Goal: Check status: Check status

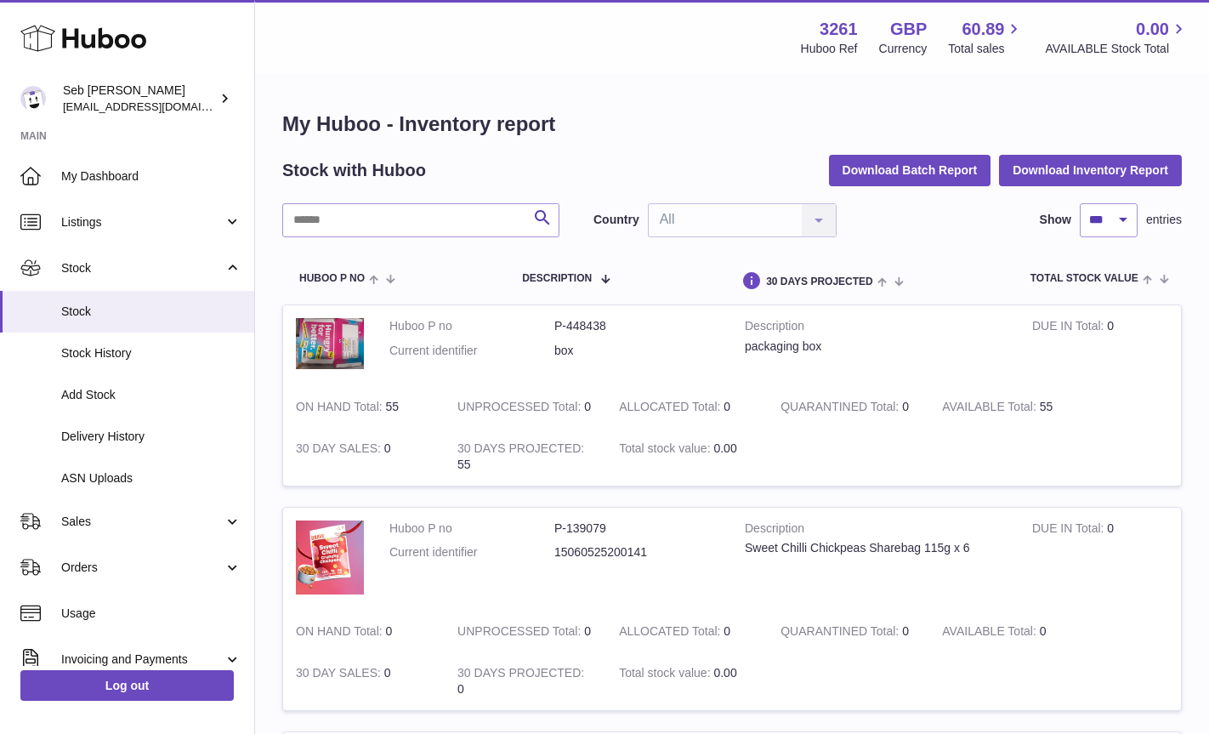
select select "***"
click at [329, 228] on input "text" at bounding box center [420, 220] width 277 height 34
type input "********"
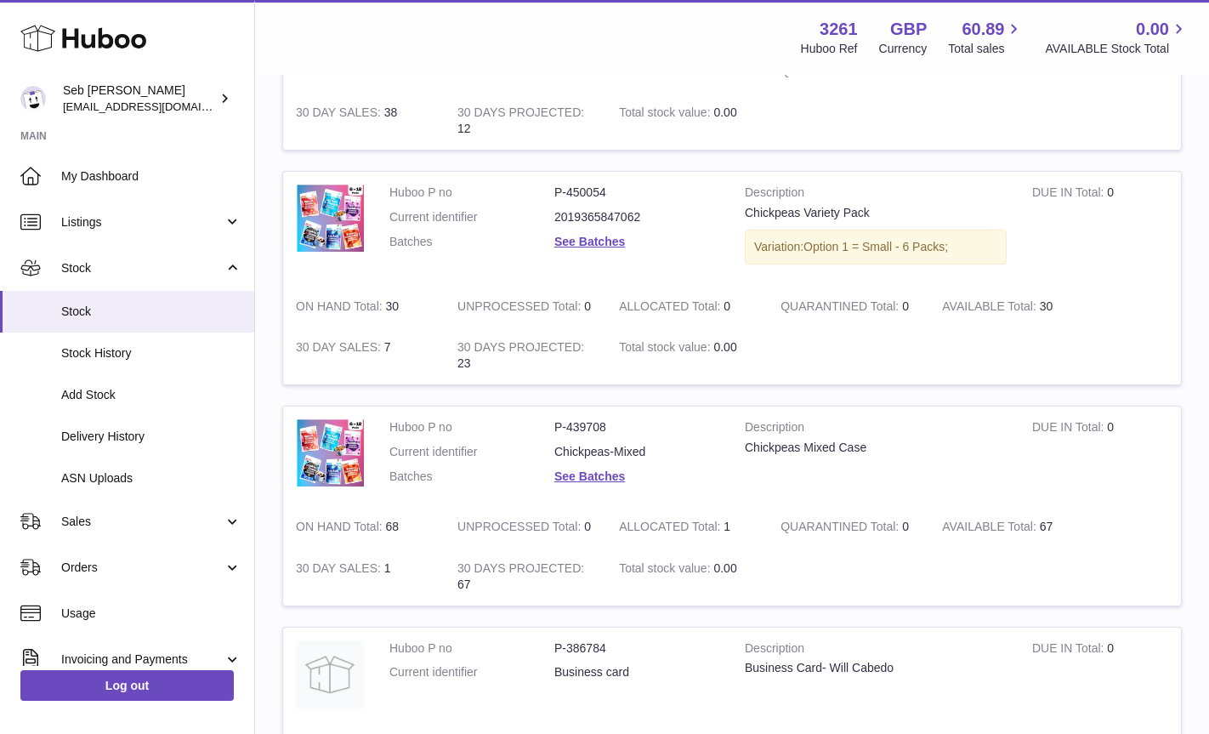
scroll to position [8745, 0]
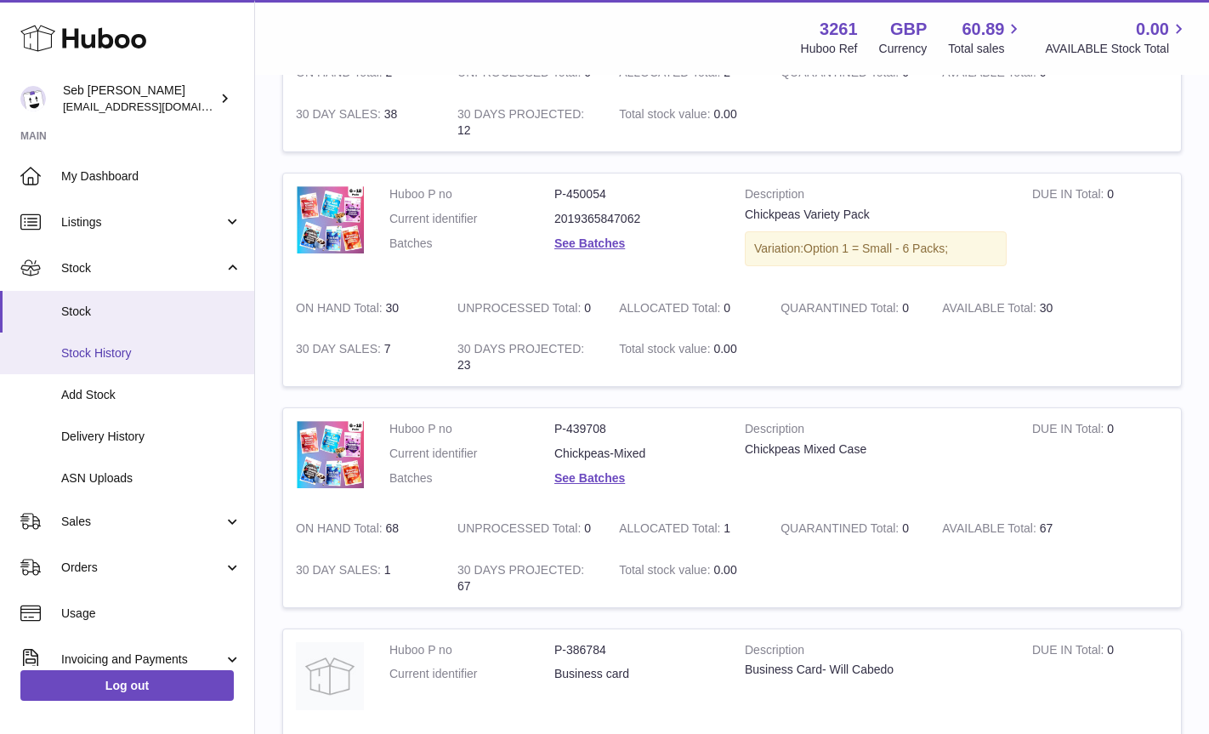
click at [97, 354] on span "Stock History" at bounding box center [151, 353] width 180 height 16
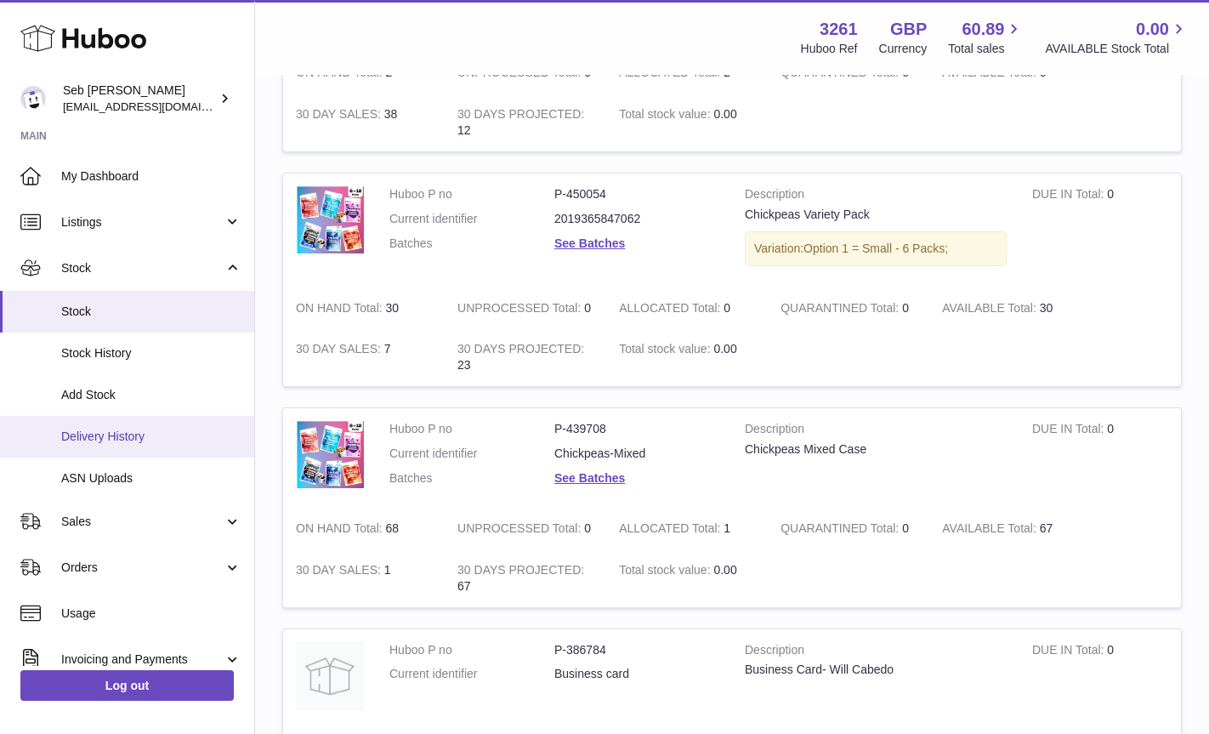
click at [110, 437] on span "Delivery History" at bounding box center [151, 436] width 180 height 16
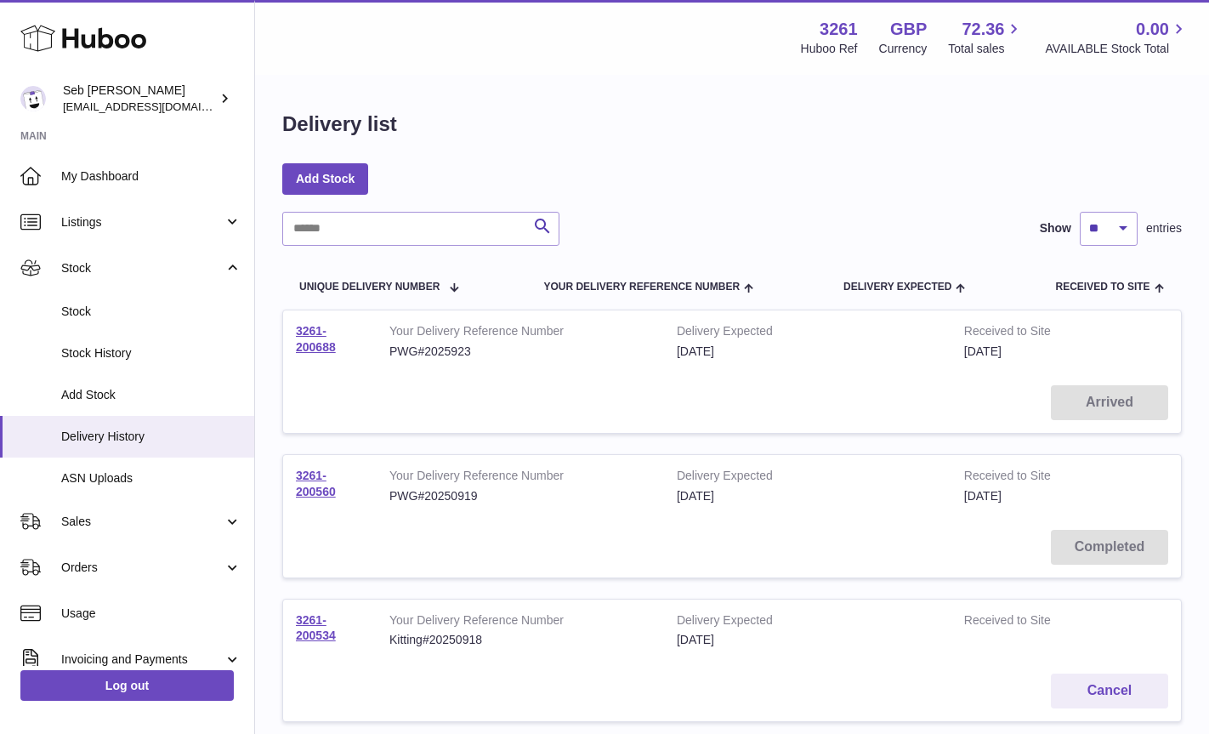
click at [110, 437] on span "Delivery History" at bounding box center [151, 436] width 180 height 16
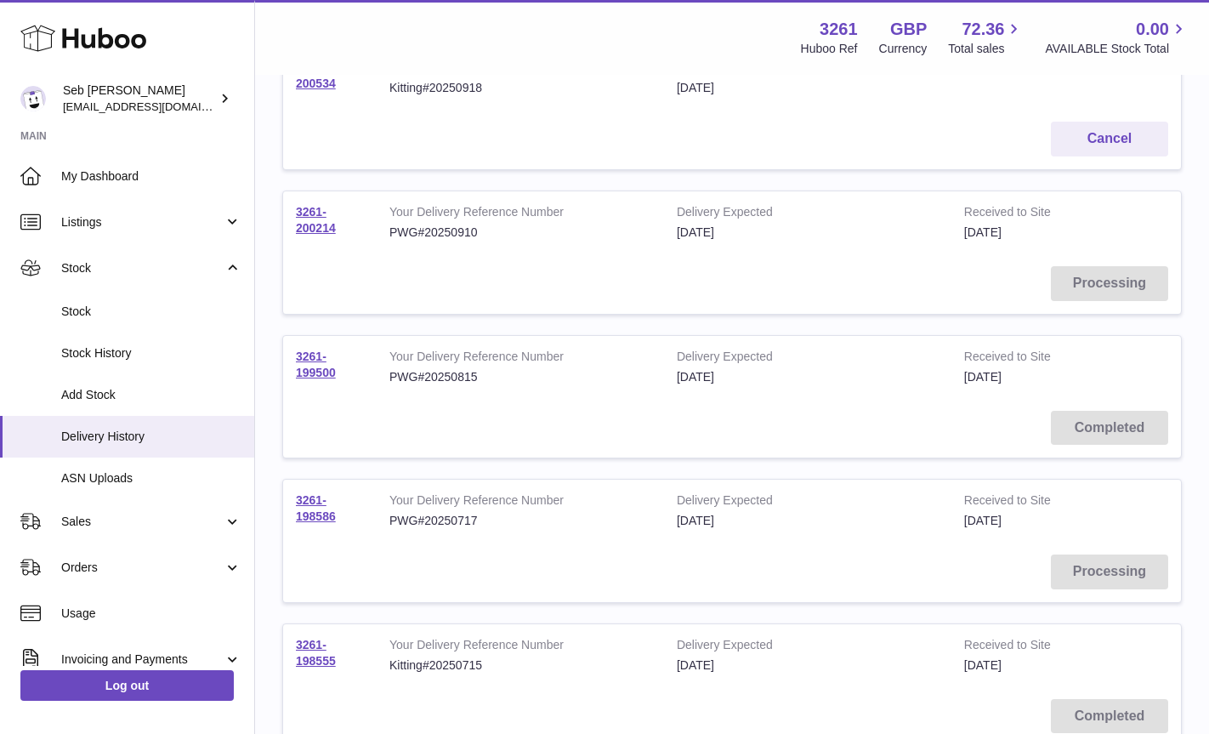
scroll to position [556, 0]
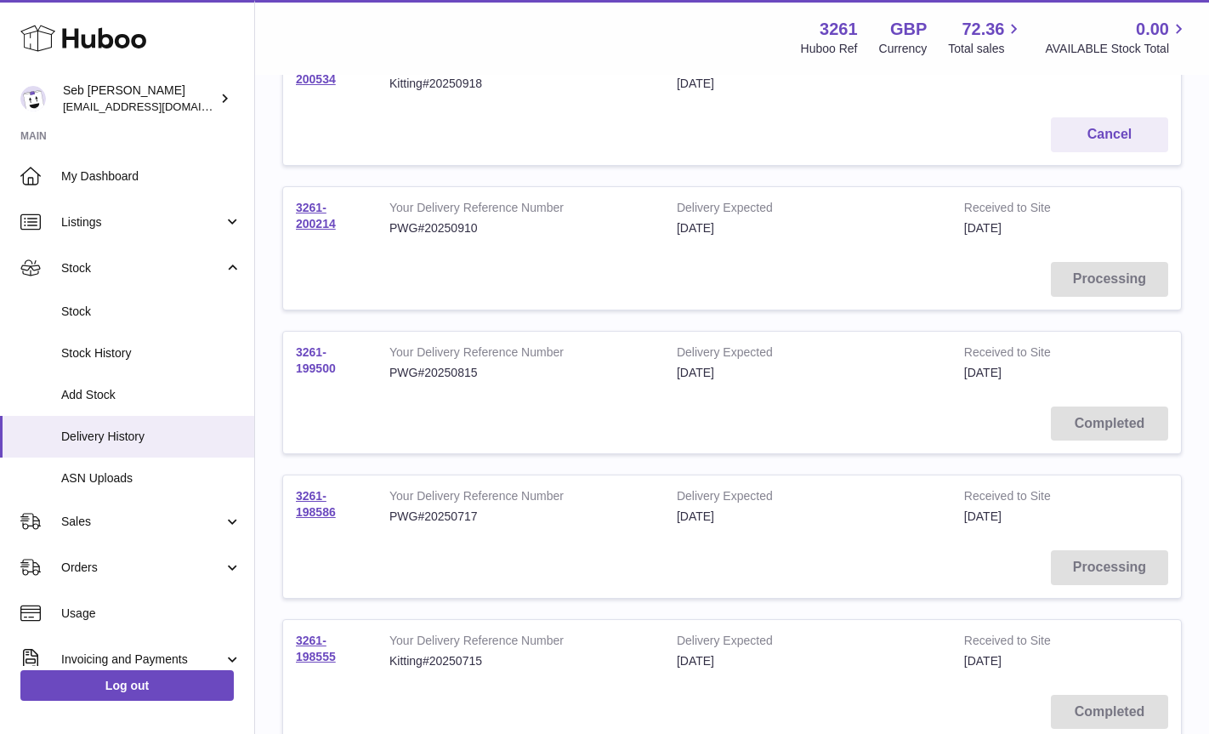
click at [321, 367] on link "3261-199500" at bounding box center [316, 360] width 40 height 30
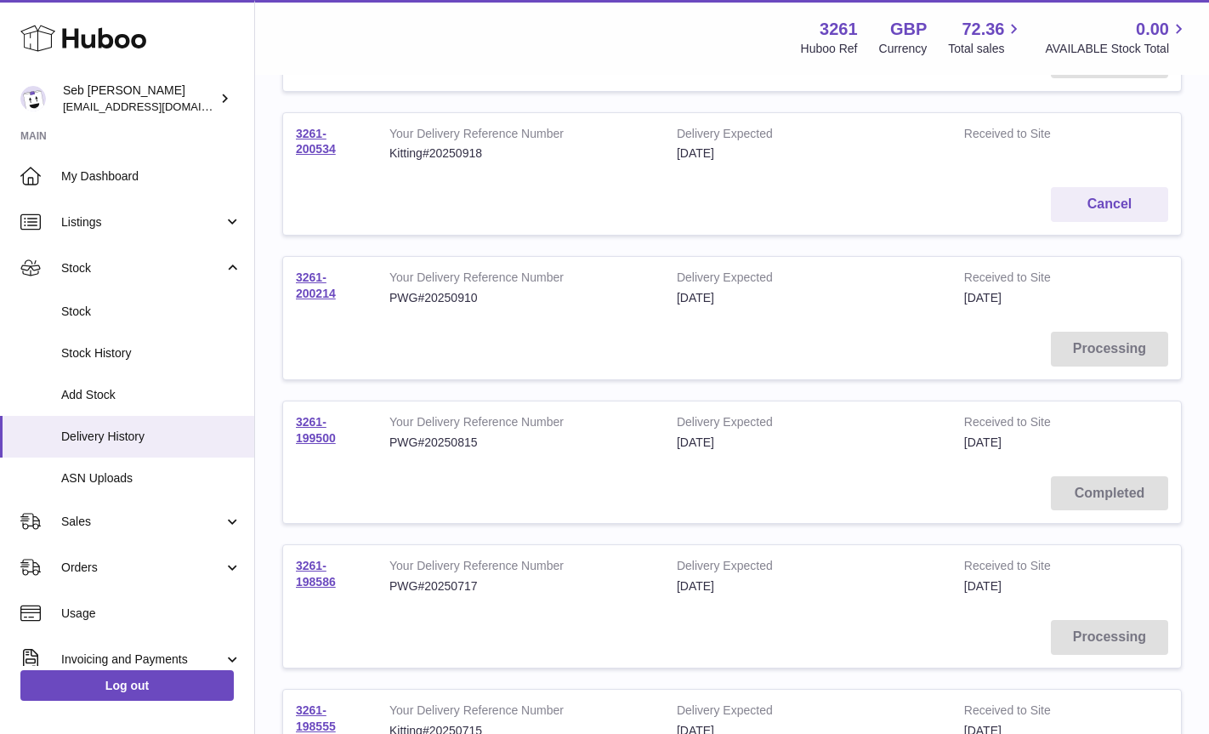
scroll to position [479, 0]
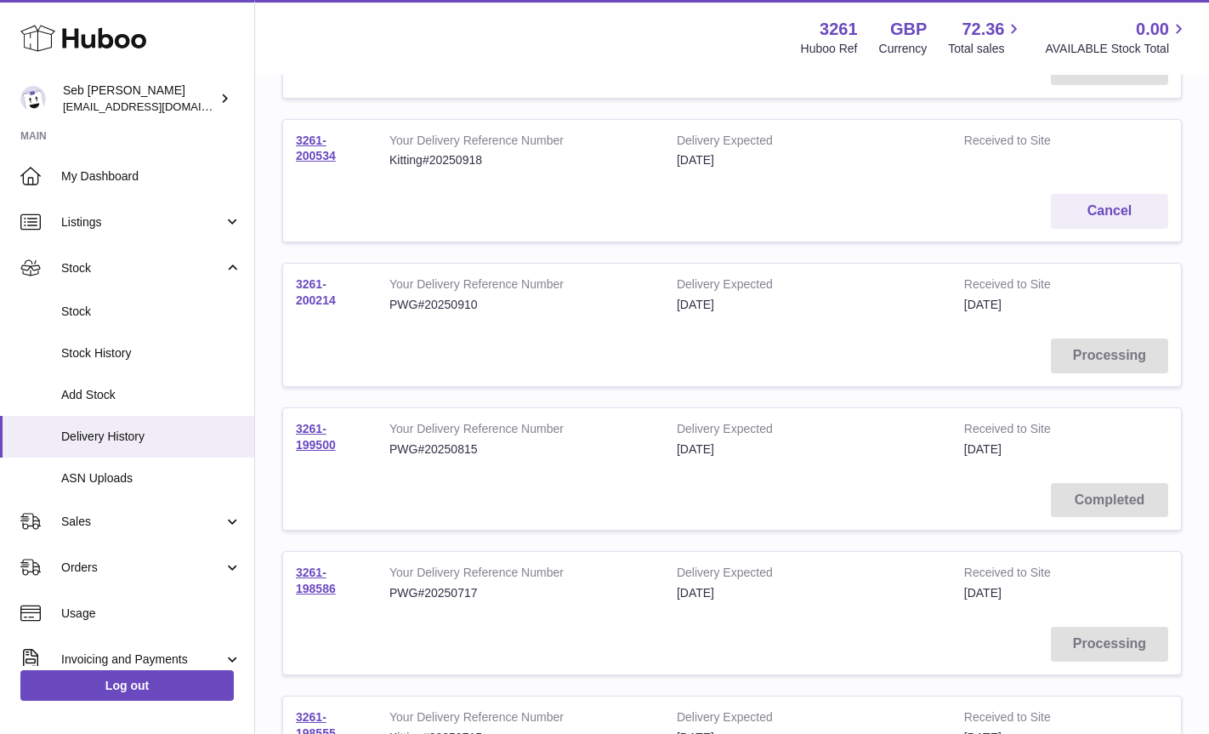
click at [307, 290] on link "3261-200214" at bounding box center [316, 292] width 40 height 30
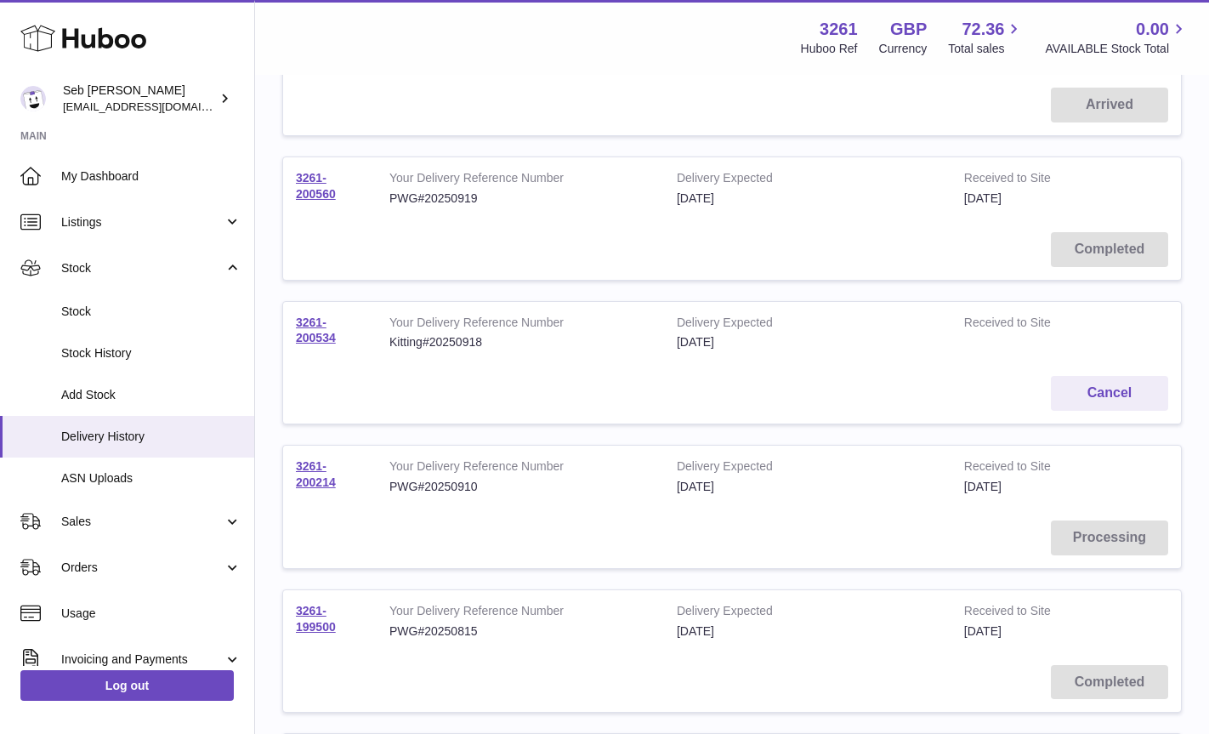
scroll to position [292, 0]
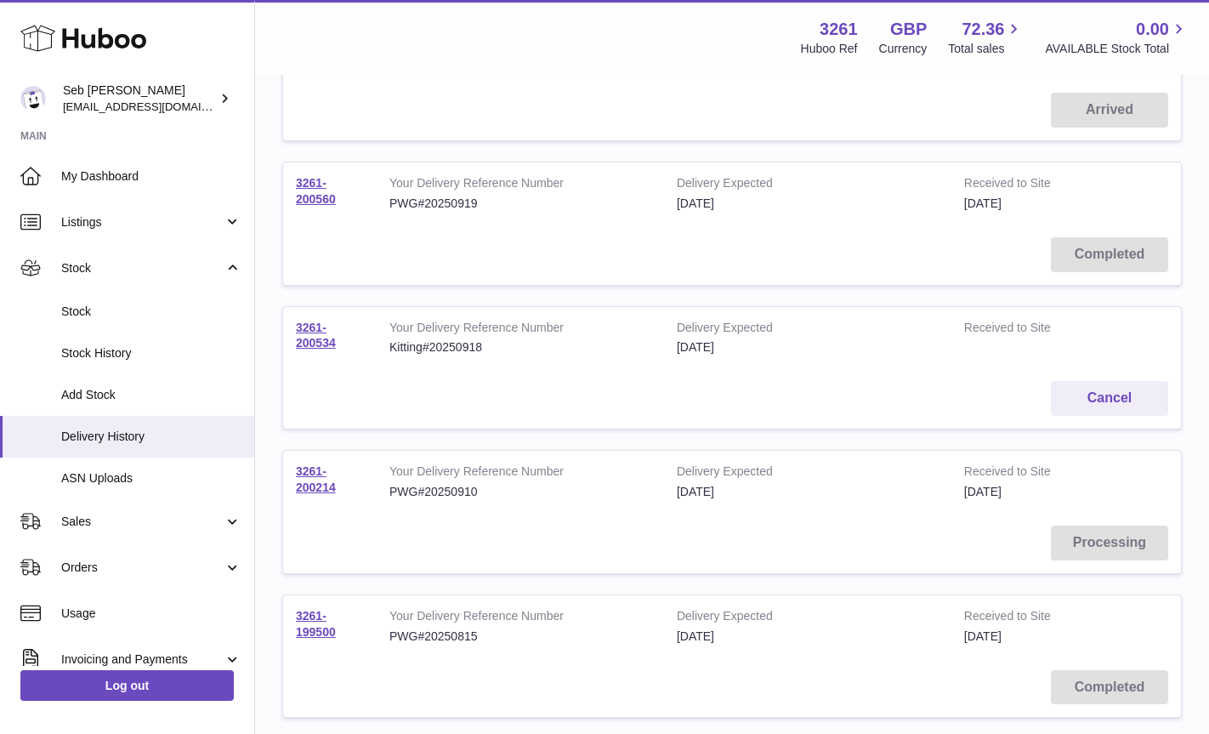
click at [310, 334] on td "3261-200534" at bounding box center [329, 338] width 93 height 62
click at [314, 186] on link "3261-200560" at bounding box center [316, 191] width 40 height 30
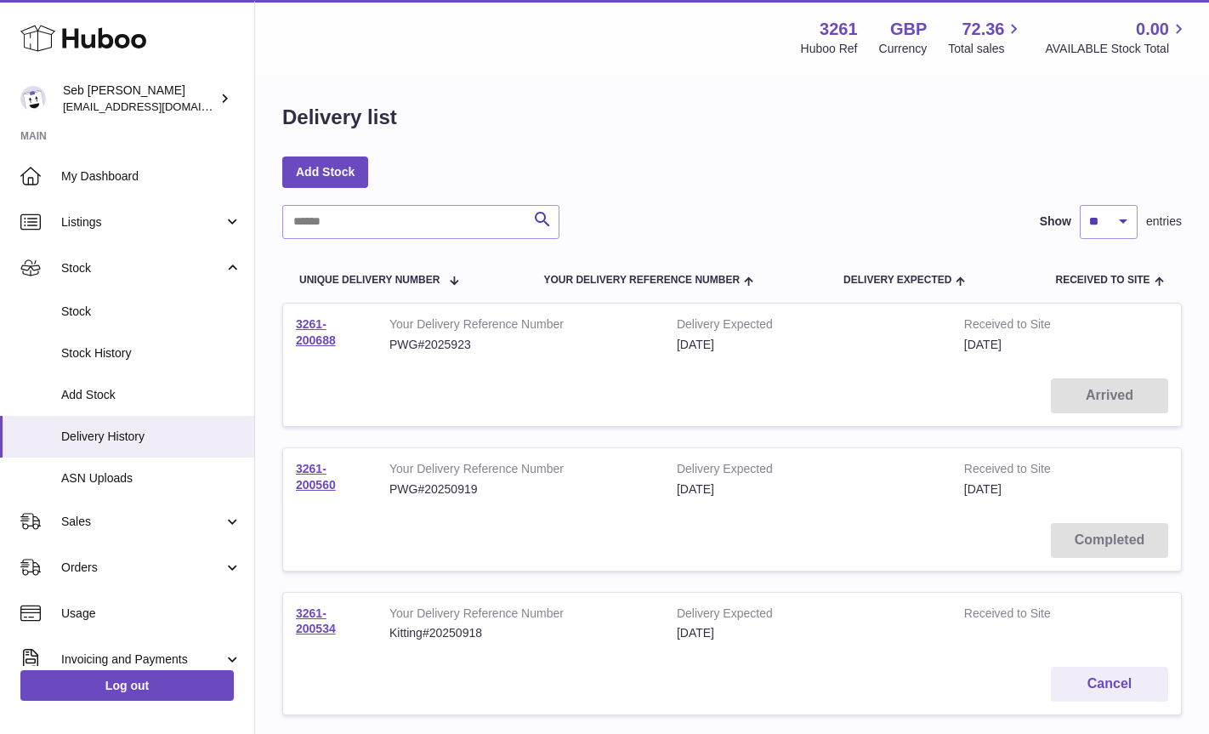
scroll to position [0, 0]
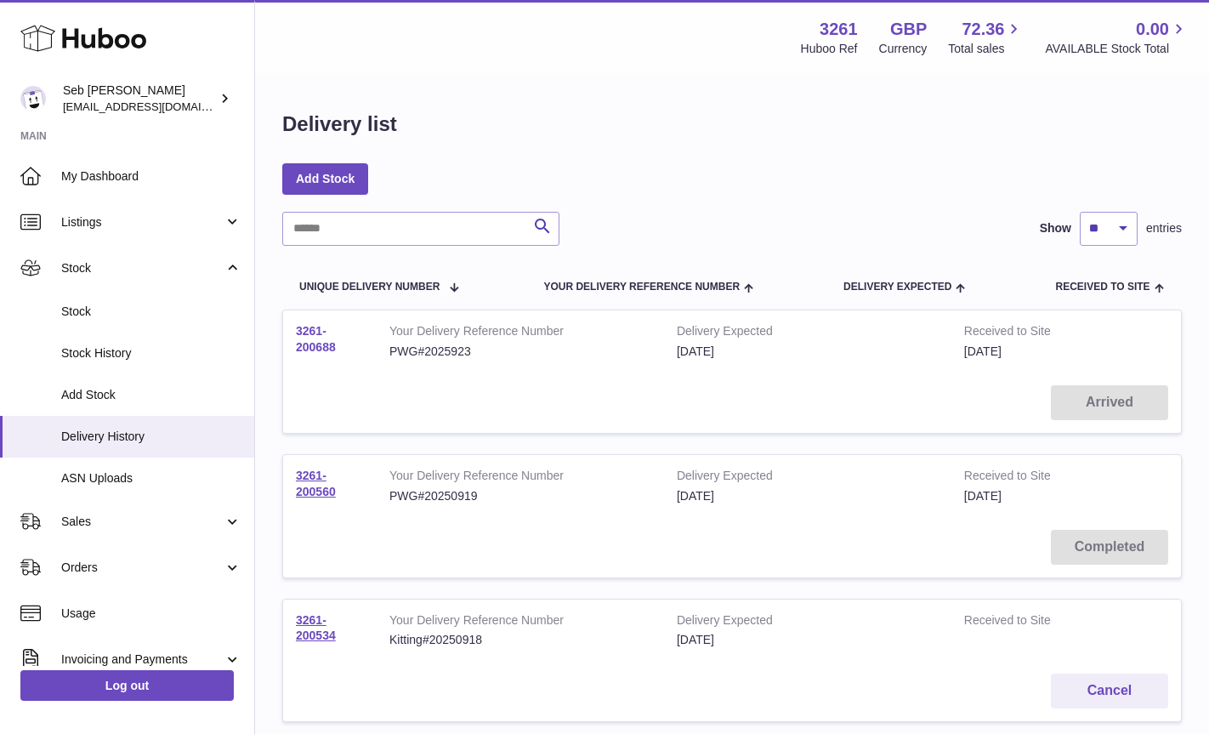
click at [314, 343] on link "3261-200688" at bounding box center [316, 339] width 40 height 30
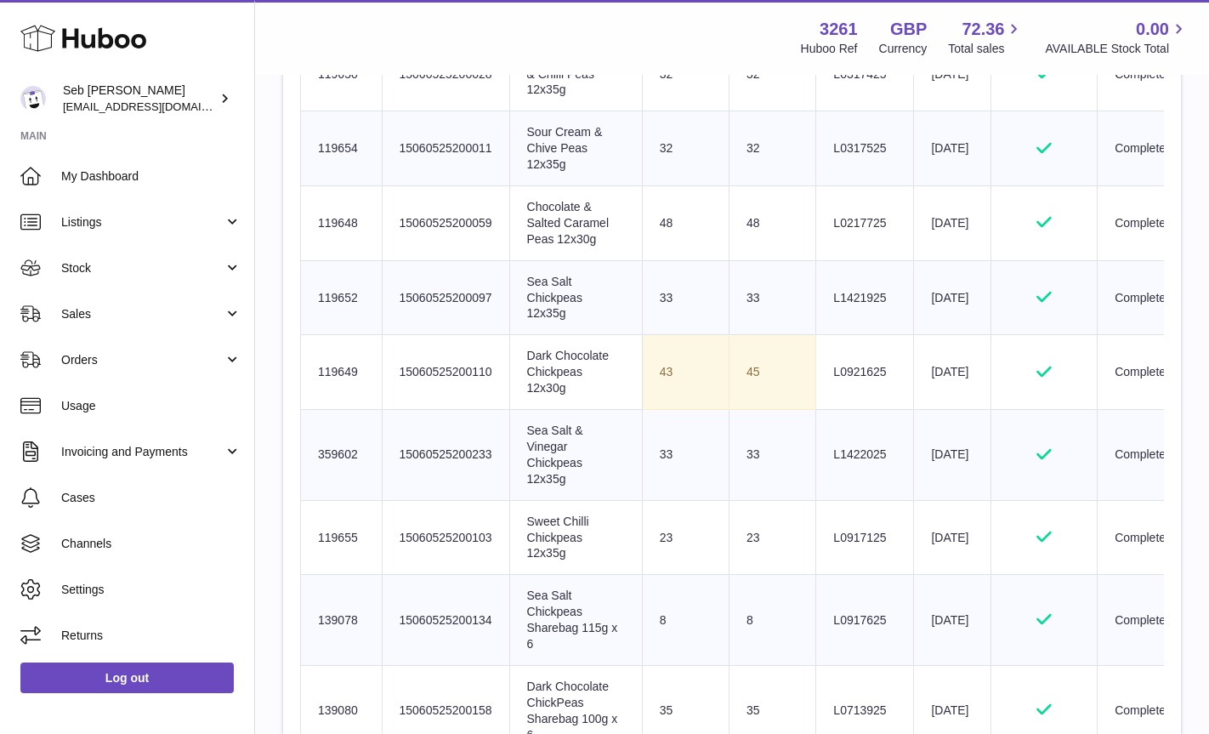
scroll to position [833, 0]
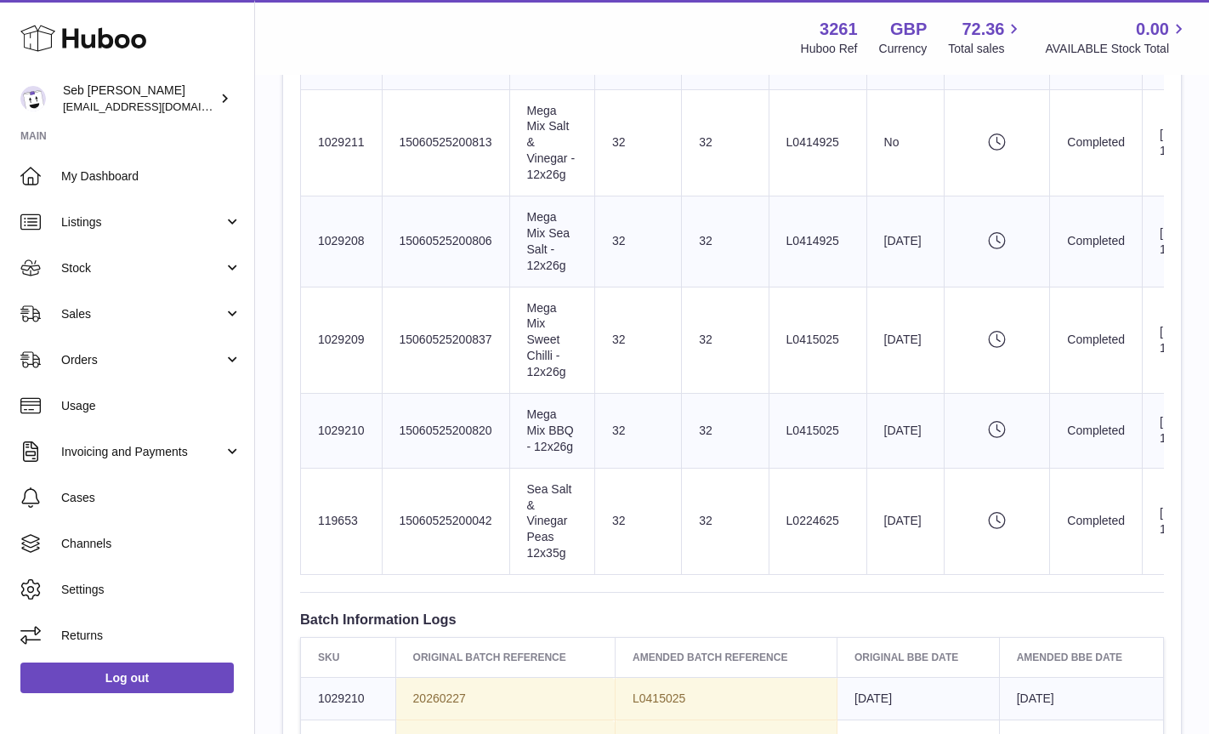
scroll to position [1216, 0]
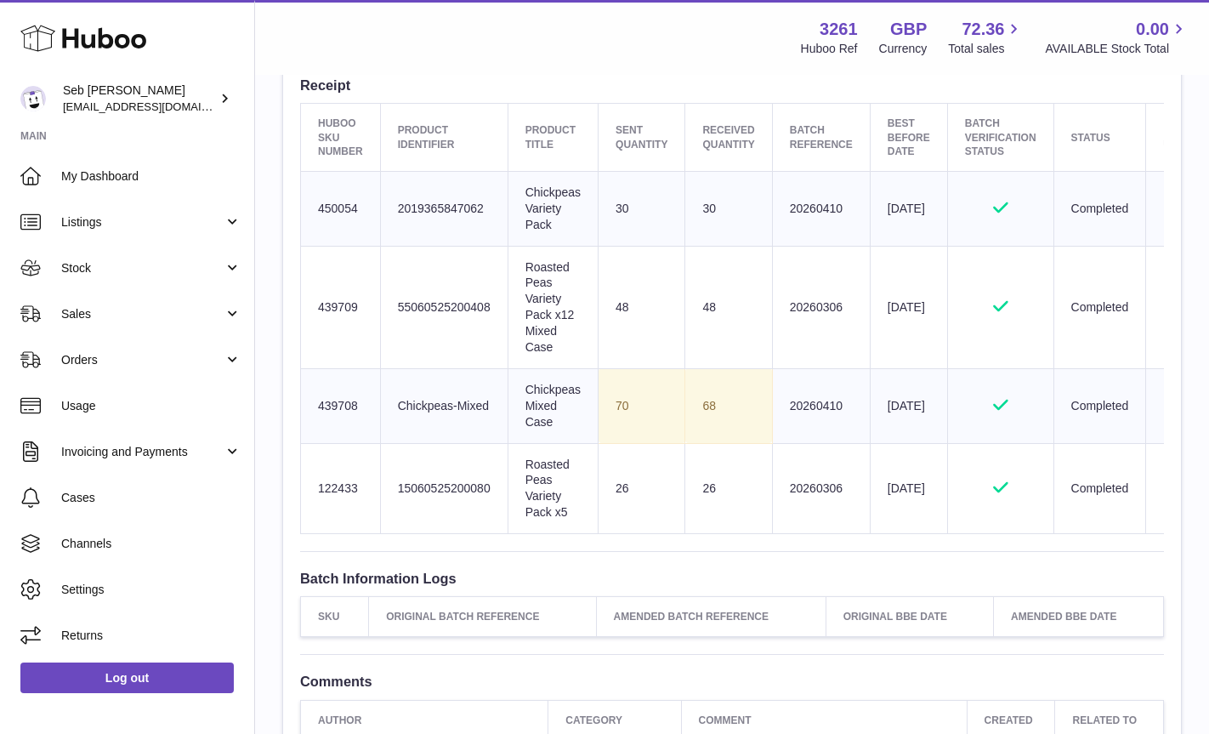
scroll to position [642, 0]
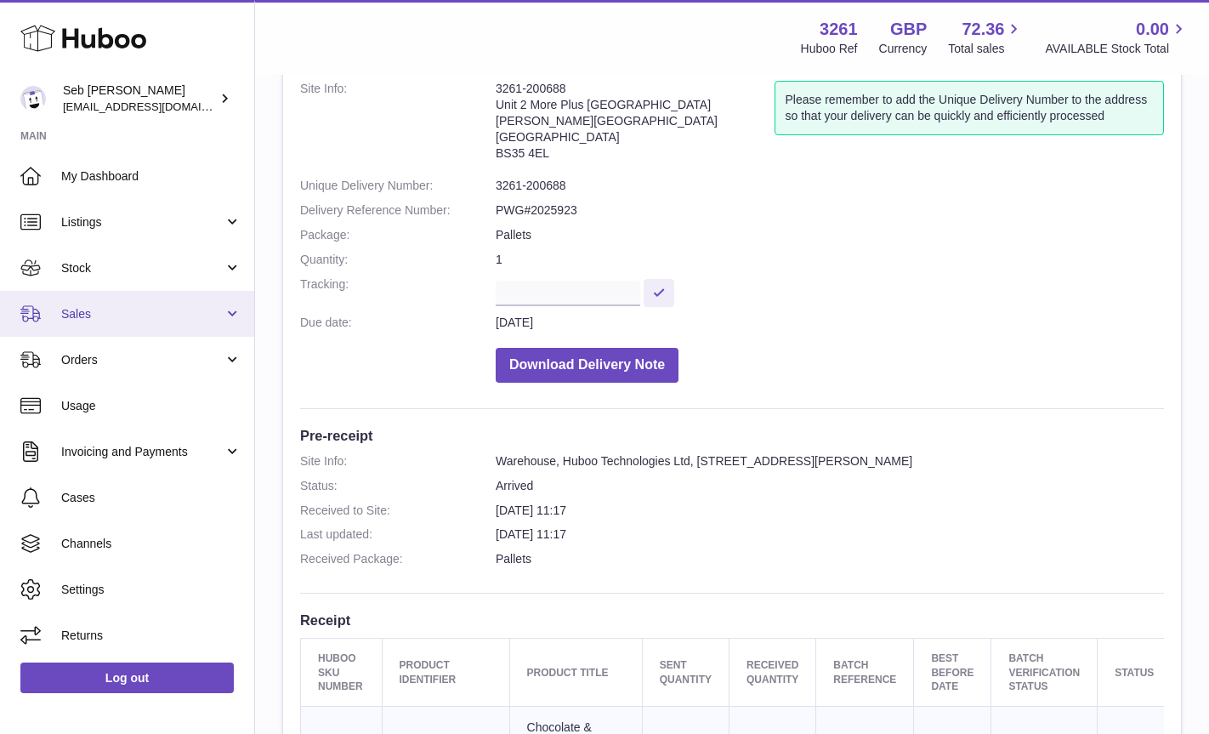
scroll to position [88, 0]
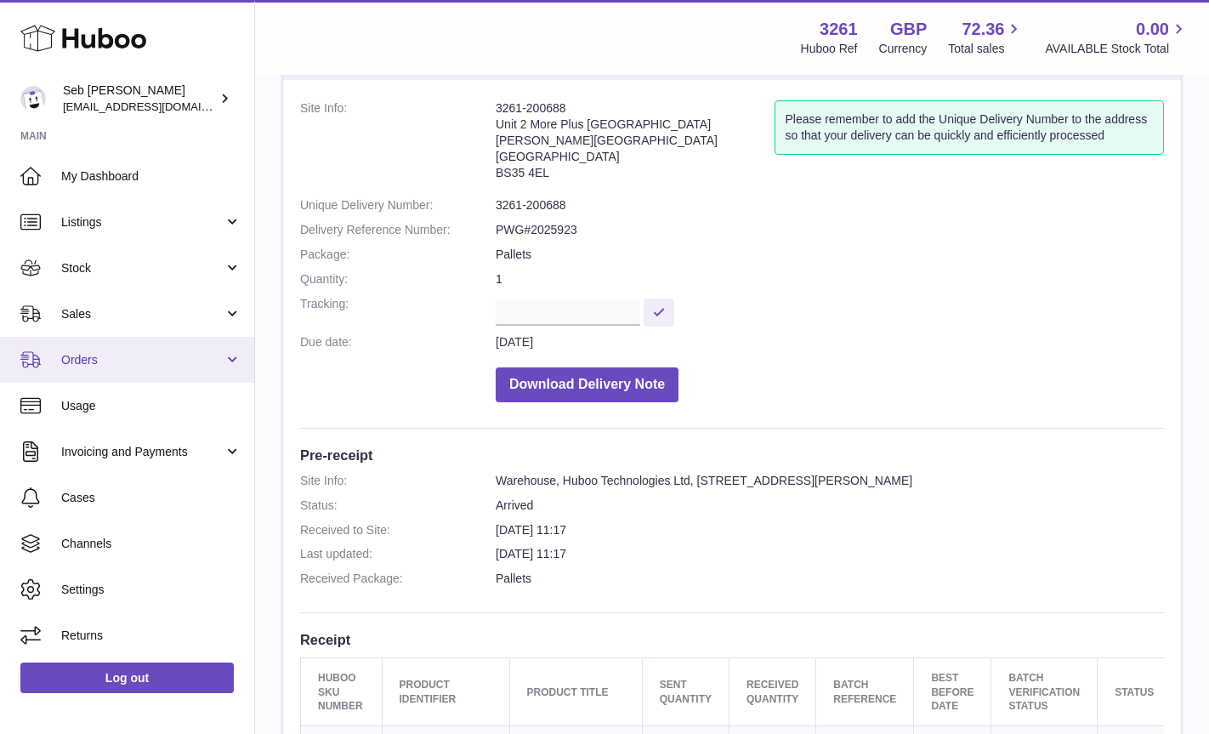
click at [130, 350] on link "Orders" at bounding box center [127, 360] width 254 height 46
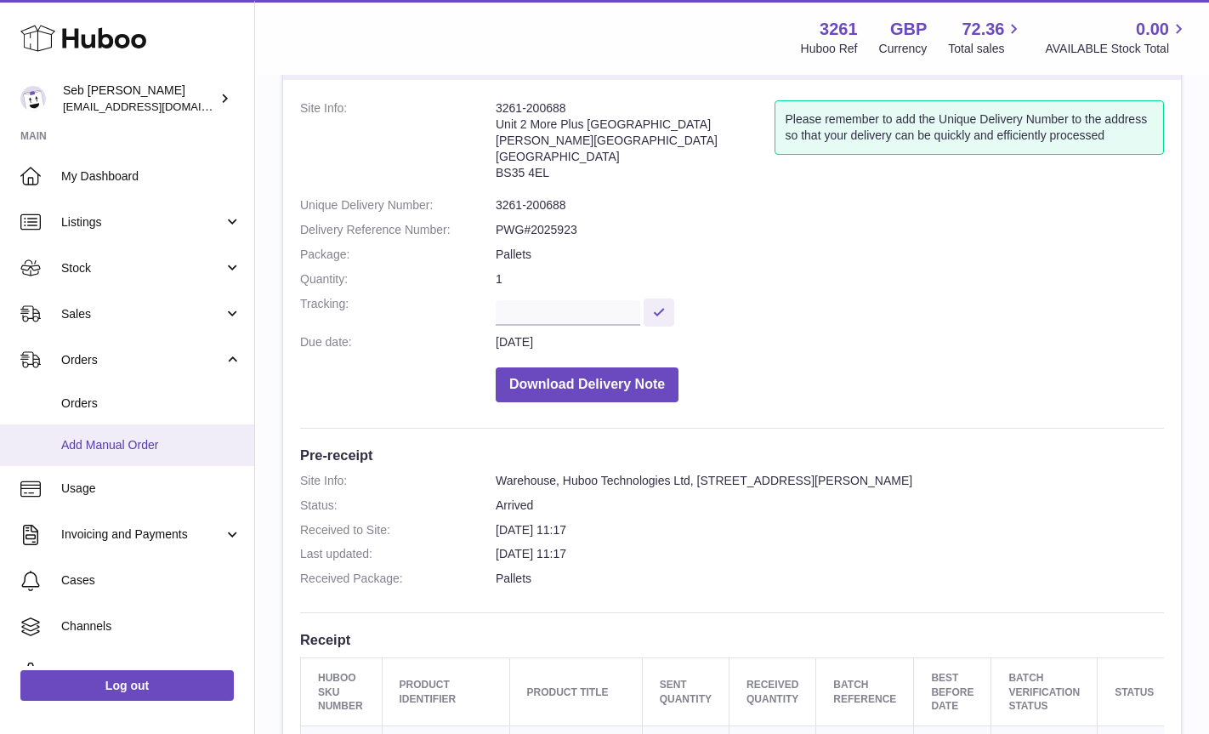
click at [119, 457] on link "Add Manual Order" at bounding box center [127, 445] width 254 height 42
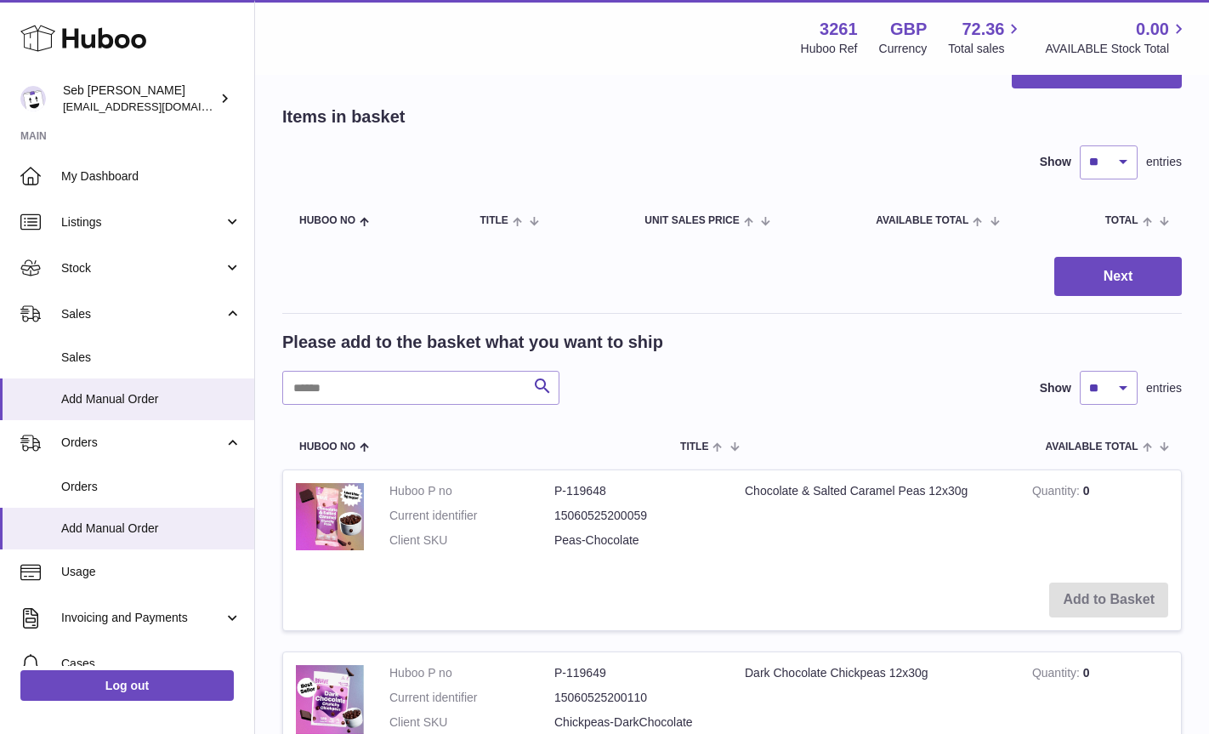
scroll to position [161, 0]
